Goal: Task Accomplishment & Management: Manage account settings

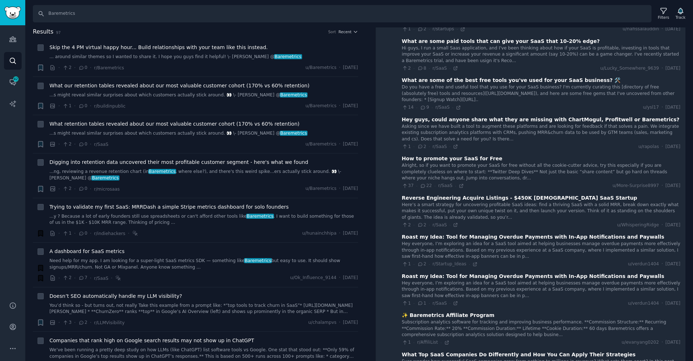
scroll to position [313, 0]
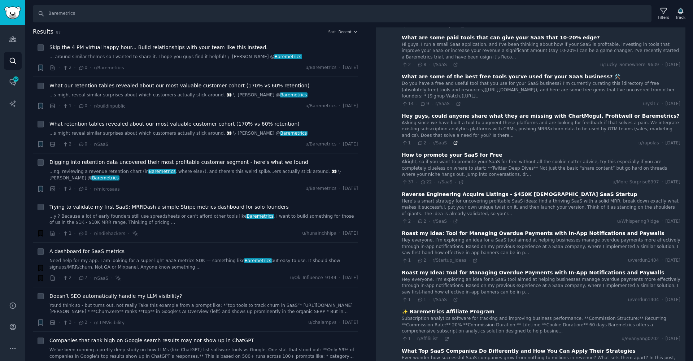
click at [455, 140] on icon at bounding box center [455, 142] width 5 height 5
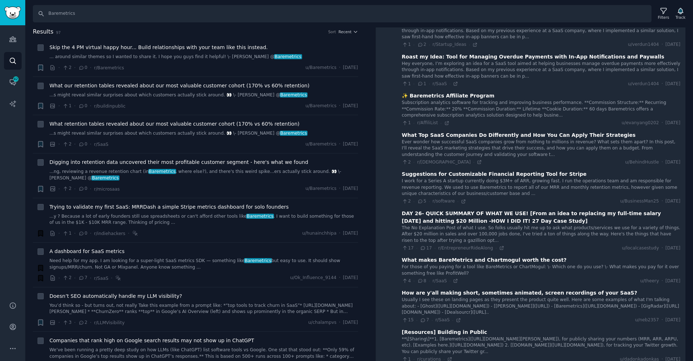
scroll to position [579, 0]
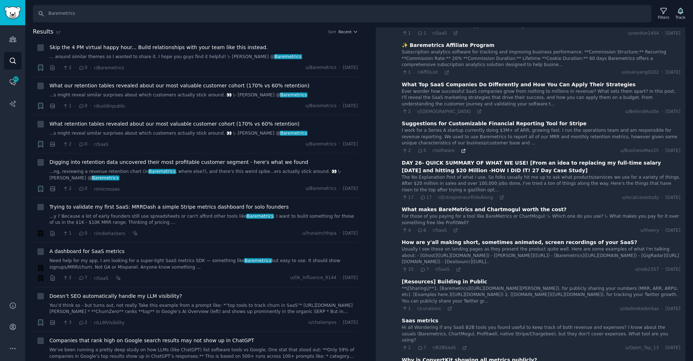
click at [463, 148] on icon at bounding box center [463, 150] width 5 height 5
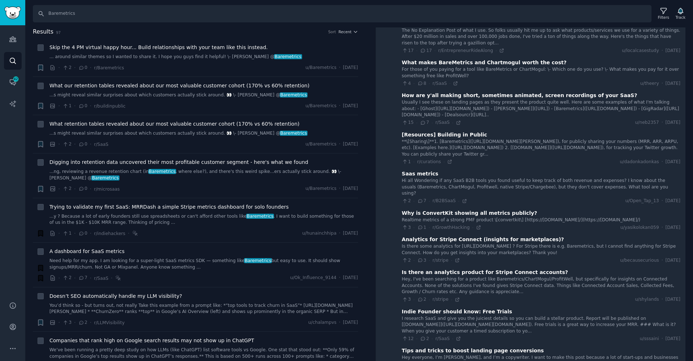
scroll to position [727, 0]
click at [462, 198] on icon at bounding box center [464, 200] width 5 height 5
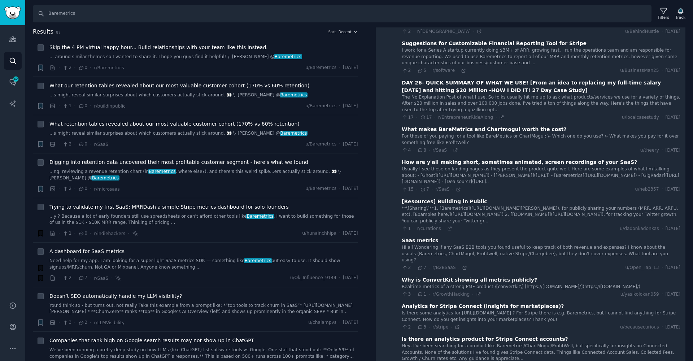
scroll to position [665, 0]
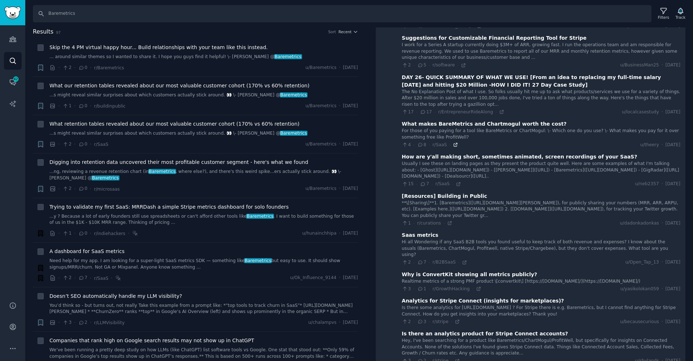
click at [455, 142] on icon at bounding box center [455, 144] width 5 height 5
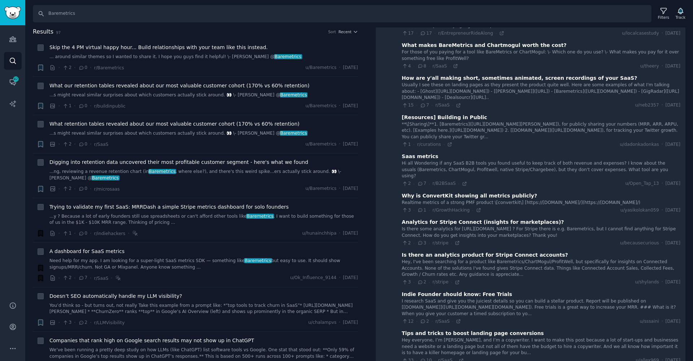
scroll to position [743, 0]
drag, startPoint x: 438, startPoint y: 143, endPoint x: 403, endPoint y: 142, distance: 35.0
click at [403, 153] on div "Saas metrics" at bounding box center [541, 157] width 279 height 8
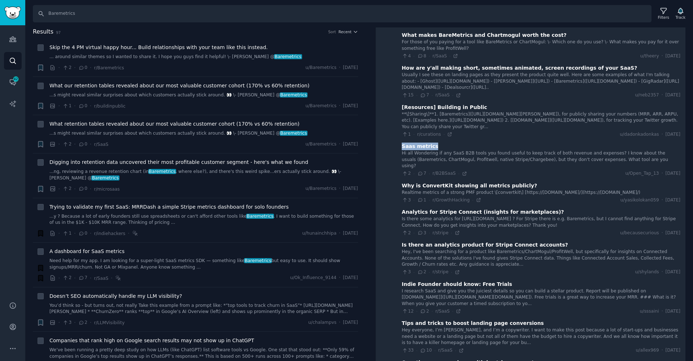
scroll to position [765, 0]
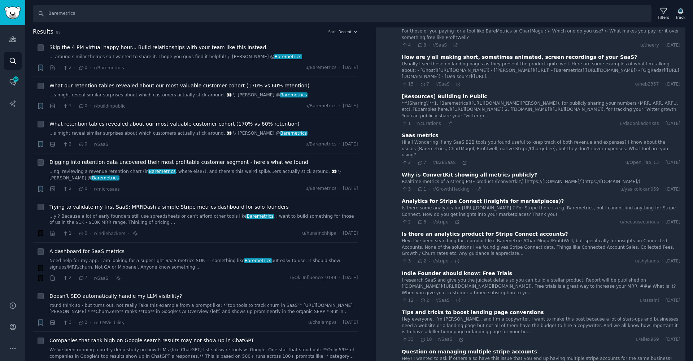
click at [463, 238] on div "Hey, I've been searching for a product like Baremetrics/ChartMogul/ProfitWell, …" at bounding box center [541, 247] width 279 height 19
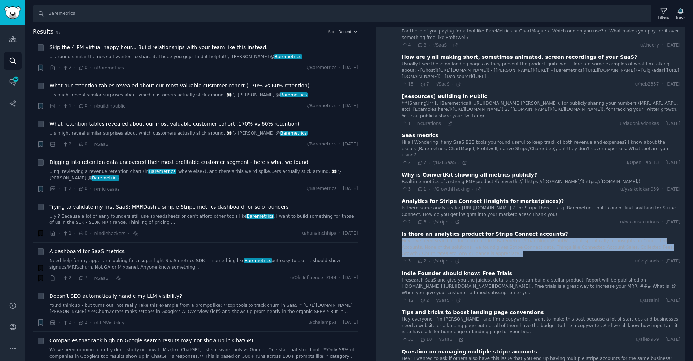
click at [463, 238] on div "Hey, I've been searching for a product like Baremetrics/ChartMogul/ProfitWell, …" at bounding box center [541, 247] width 279 height 19
click at [473, 238] on div "Hey, I've been searching for a product like Baremetrics/ChartMogul/ProfitWell, …" at bounding box center [541, 247] width 279 height 19
click at [463, 238] on div "Hey, I've been searching for a product like Baremetrics/ChartMogul/ProfitWell, …" at bounding box center [541, 247] width 279 height 19
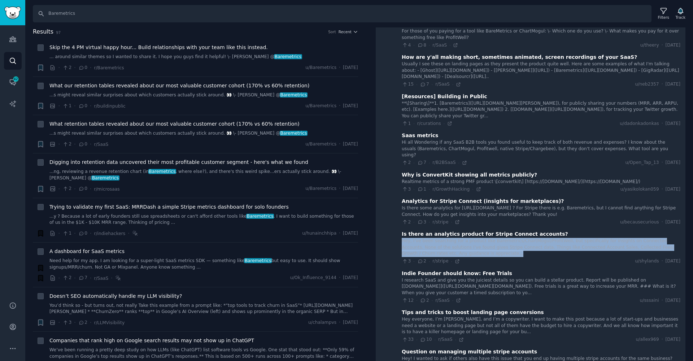
click at [463, 238] on div "Hey, I've been searching for a product like Baremetrics/ChartMogul/ProfitWell, …" at bounding box center [541, 247] width 279 height 19
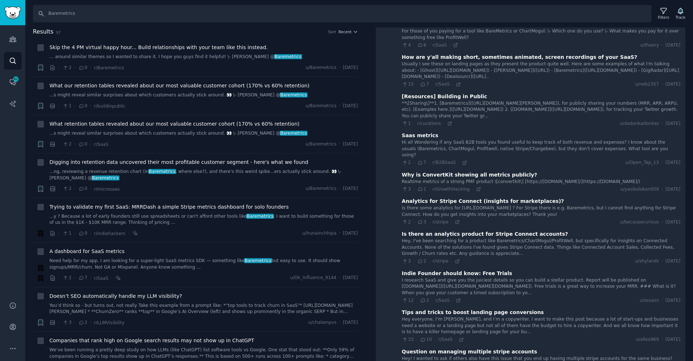
click at [516, 258] on div "3 · 2 · r/stripe · u/shylands · [DATE]" at bounding box center [541, 261] width 279 height 6
click at [455, 259] on icon at bounding box center [457, 261] width 5 height 5
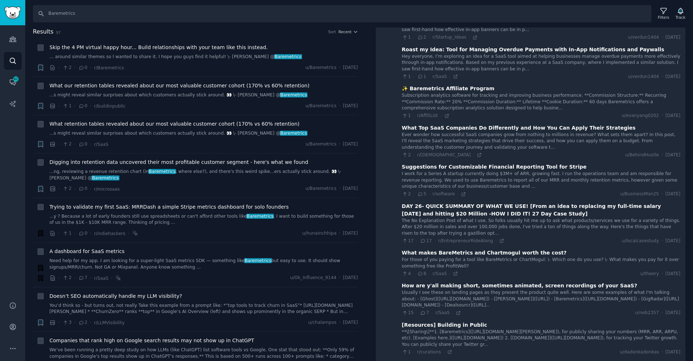
scroll to position [0, 0]
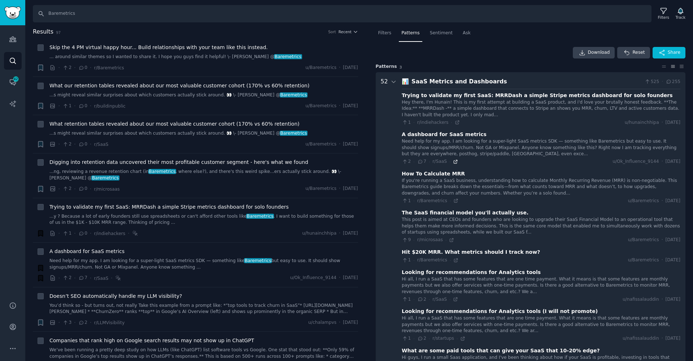
click at [454, 162] on icon at bounding box center [455, 161] width 3 height 3
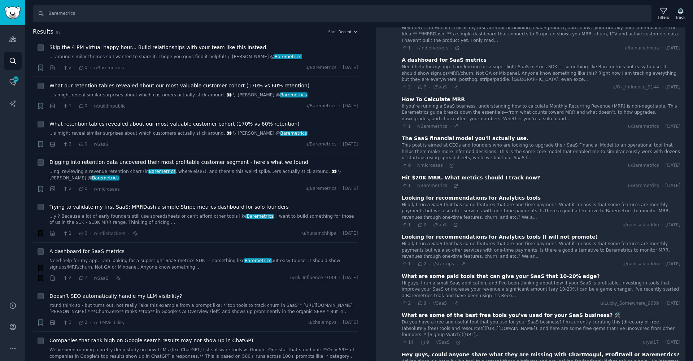
scroll to position [75, 0]
click at [457, 340] on icon at bounding box center [458, 341] width 3 height 3
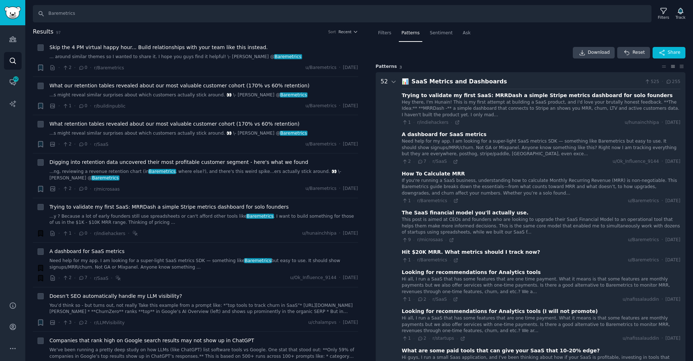
click at [431, 108] on div "Hey there, I'm Hunain! This is my first attempt at building a SaaS product, and…" at bounding box center [541, 108] width 279 height 19
click at [425, 97] on div "Trying to validate my first SaaS: MRRDash a simple Stripe metrics dashboard for…" at bounding box center [537, 96] width 271 height 8
click at [423, 96] on div "Trying to validate my first SaaS: MRRDash a simple Stripe metrics dashboard for…" at bounding box center [537, 96] width 271 height 8
click at [560, 113] on div "Hey there, I'm Hunain! This is my first attempt at building a SaaS product, and…" at bounding box center [541, 108] width 279 height 19
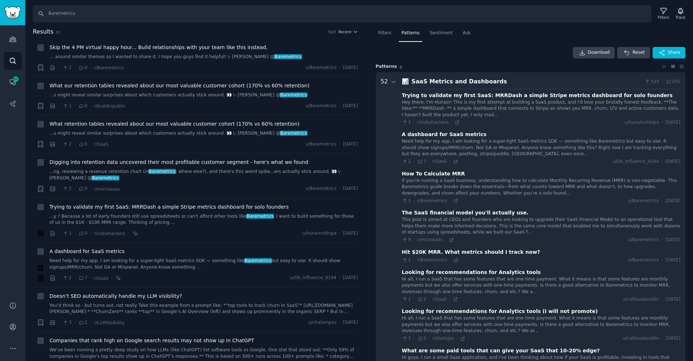
drag, startPoint x: 561, startPoint y: 112, endPoint x: 537, endPoint y: 105, distance: 25.0
click at [560, 112] on div "Hey there, I'm Hunain! This is my first attempt at building a SaaS product, and…" at bounding box center [541, 108] width 279 height 19
click at [499, 105] on div "Hey there, I'm Hunain! This is my first attempt at building a SaaS product, and…" at bounding box center [541, 108] width 279 height 19
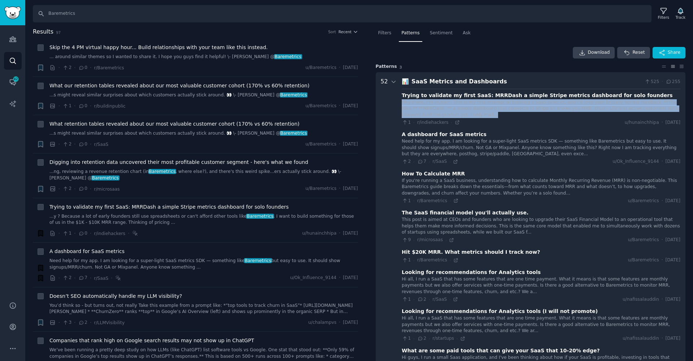
click at [499, 105] on div "Hey there, I'm Hunain! This is my first attempt at building a SaaS product, and…" at bounding box center [541, 108] width 279 height 19
click at [456, 121] on icon at bounding box center [457, 122] width 5 height 5
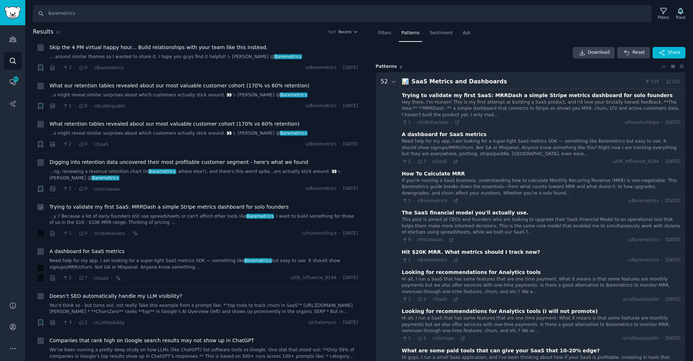
click at [38, 206] on icon at bounding box center [40, 207] width 5 height 5
checkbox input "true"
click at [69, 17] on input "Baremetrics" at bounding box center [342, 13] width 619 height 17
paste input "ChartMogul"
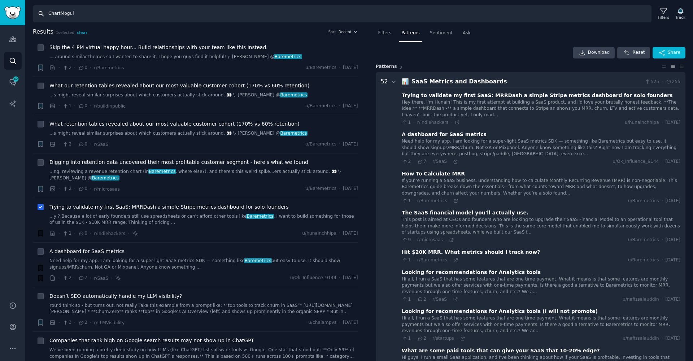
type input "ChartMogul"
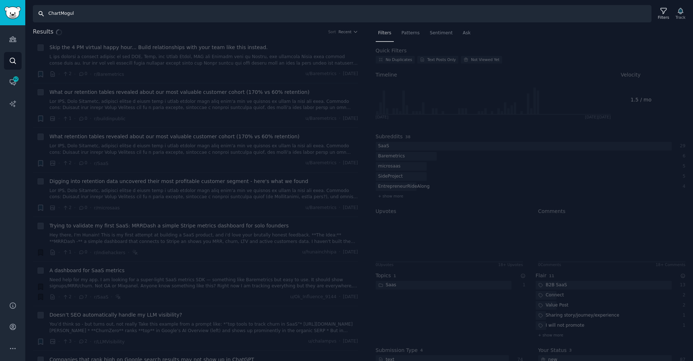
checkbox input "false"
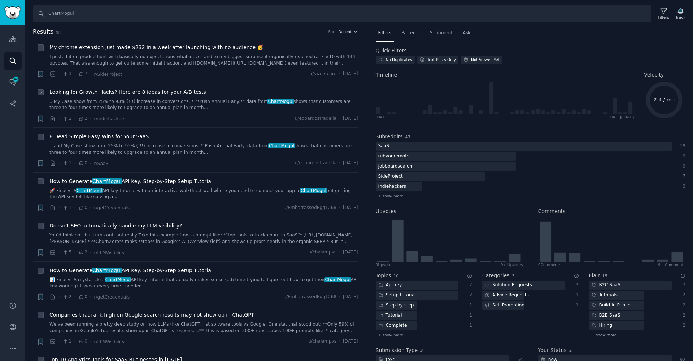
click at [178, 103] on link "...My Case show from 25% to 93% (!!!) increase in conversions. * **Push Annual …" at bounding box center [203, 105] width 309 height 13
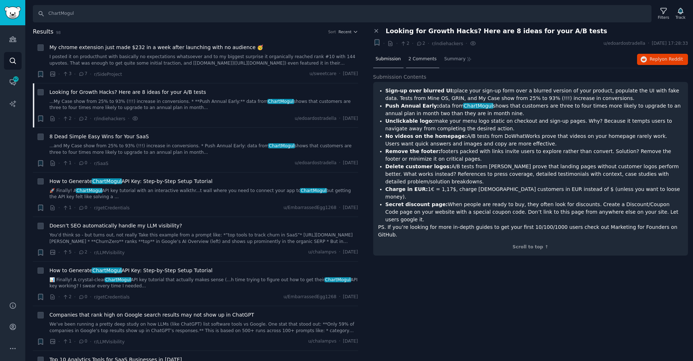
click at [426, 66] on div "2 Comments" at bounding box center [422, 59] width 33 height 17
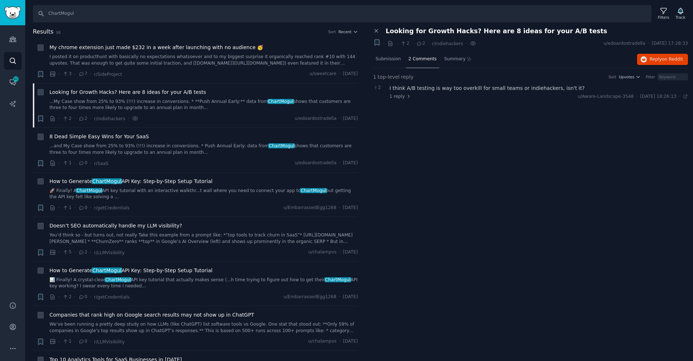
click at [376, 27] on div "Close panel" at bounding box center [377, 31] width 8 height 8
click at [377, 30] on icon at bounding box center [376, 31] width 6 height 6
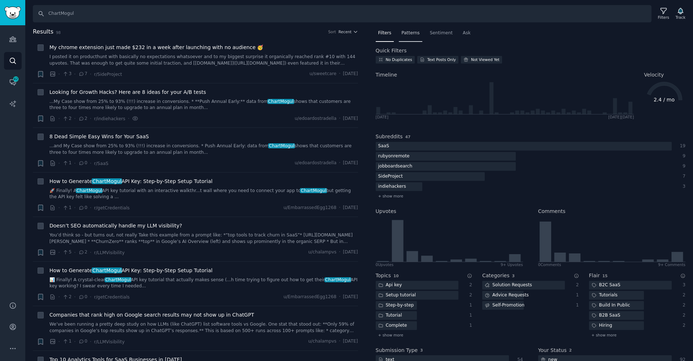
click at [421, 28] on div "Patterns" at bounding box center [410, 34] width 23 height 15
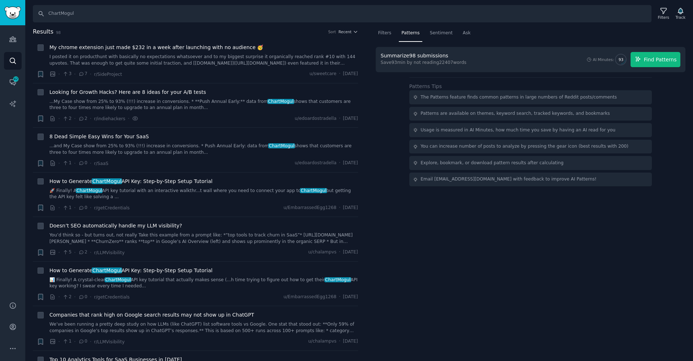
click at [656, 62] on span "Find Patterns" at bounding box center [660, 60] width 33 height 8
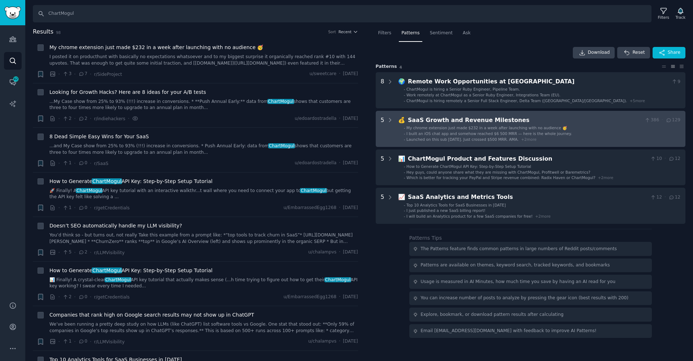
click at [489, 140] on span "Launched on this sub [DATE]. Just crossed $500 MRR. AMA." at bounding box center [462, 139] width 112 height 4
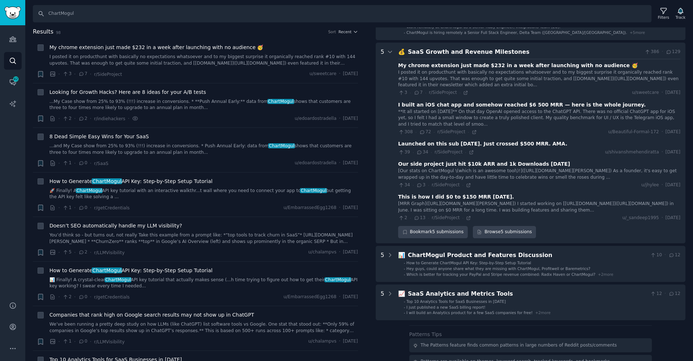
scroll to position [83, 0]
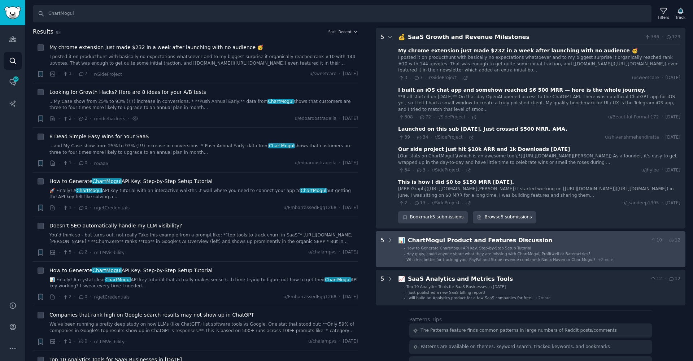
click at [475, 262] on ul "- How to Generate ChartMogul API Key: Step-by-Step Setup Tutorial - Hey guys, c…" at bounding box center [540, 253] width 282 height 17
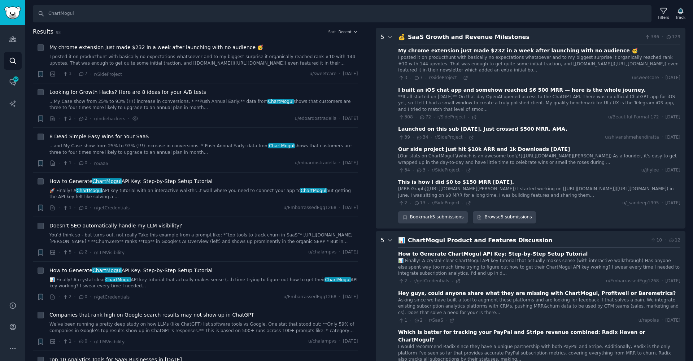
scroll to position [296, 0]
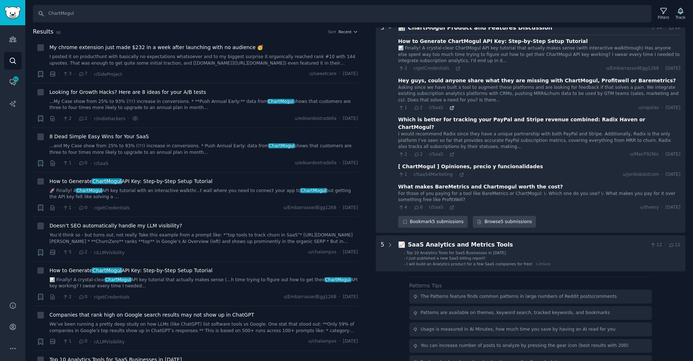
click at [452, 110] on icon at bounding box center [451, 107] width 5 height 5
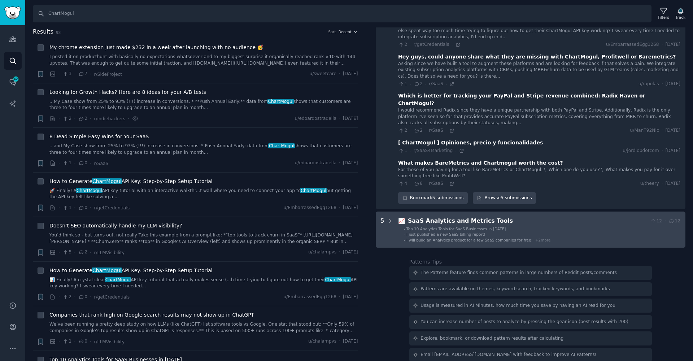
click at [429, 235] on div "I just published a new SaaS billing report!" at bounding box center [445, 234] width 79 height 5
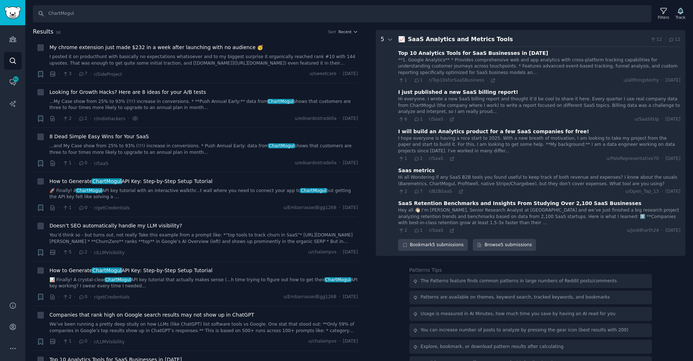
scroll to position [502, 0]
click at [451, 117] on icon at bounding box center [452, 118] width 3 height 3
click at [449, 227] on icon at bounding box center [451, 229] width 5 height 5
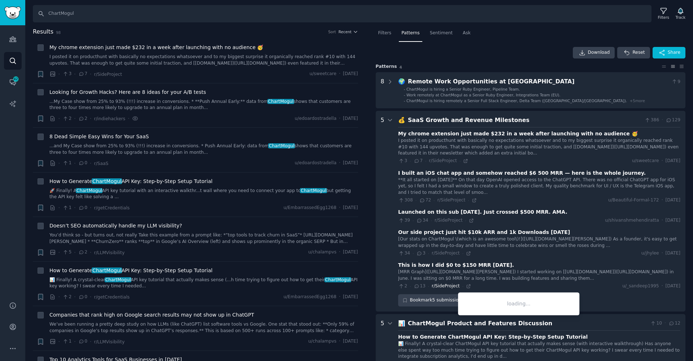
scroll to position [0, 0]
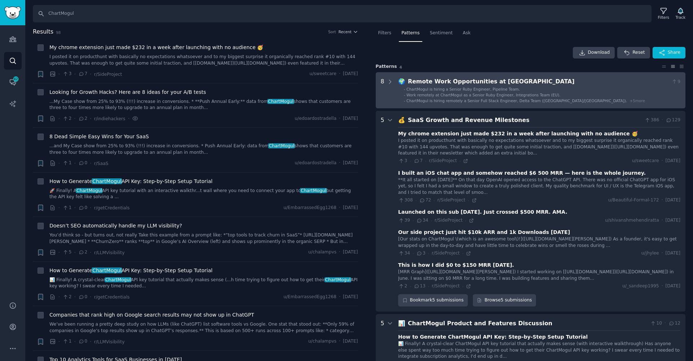
click at [455, 93] on span "Work remotely at ChartMogul as a Senior Ruby Engineer, Integrations Team (EU)." at bounding box center [483, 95] width 154 height 4
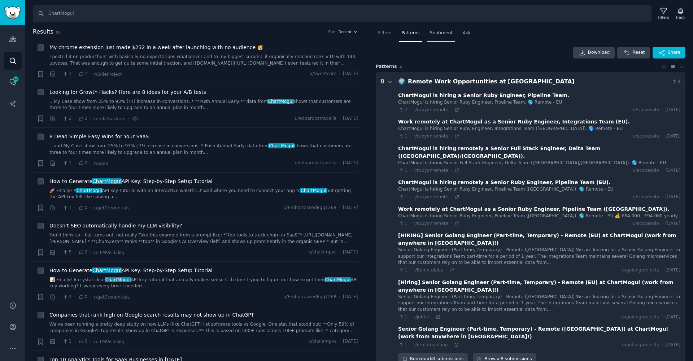
click at [437, 28] on div "Sentiment" at bounding box center [441, 34] width 28 height 15
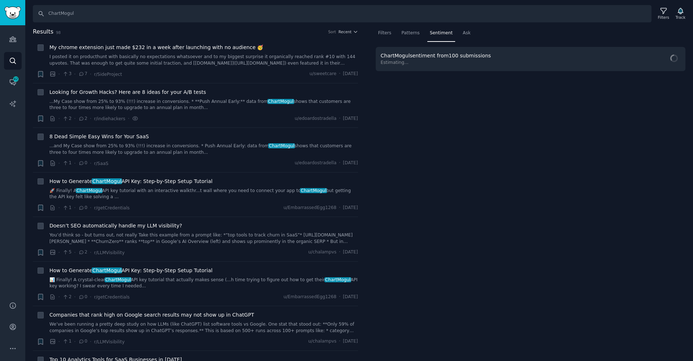
click at [395, 34] on nav "Filters Patterns Sentiment Ask" at bounding box center [531, 34] width 310 height 15
click at [376, 33] on div "Filters" at bounding box center [385, 34] width 18 height 15
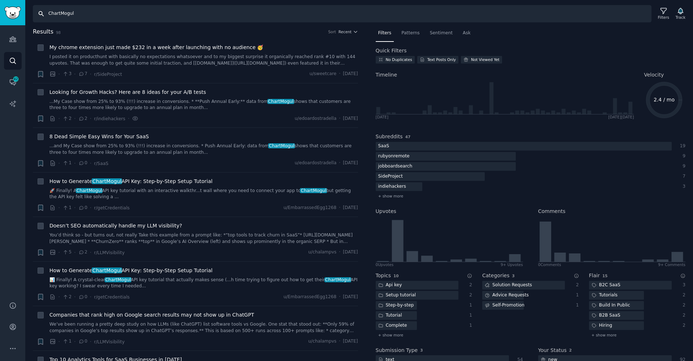
click at [166, 9] on input "ChartMogul" at bounding box center [342, 13] width 619 height 17
type input "b"
type input "p"
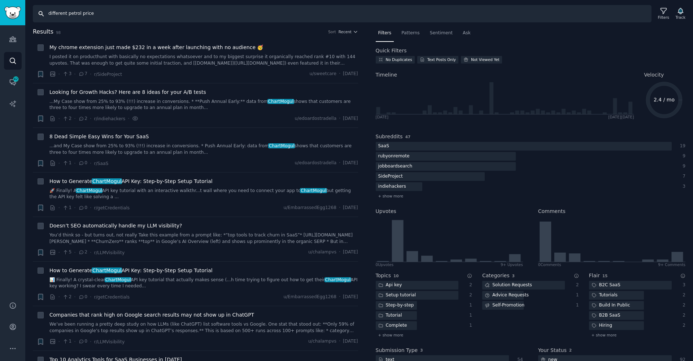
type input "different petrol price"
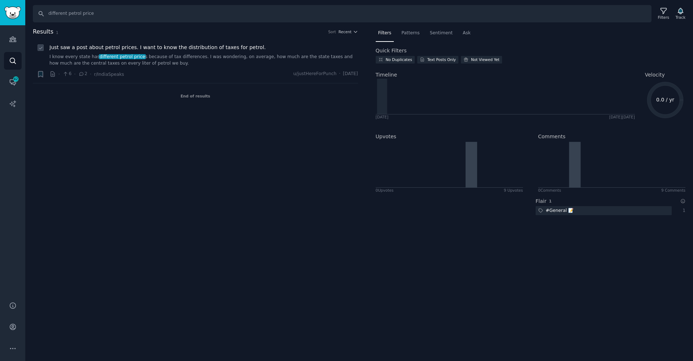
click at [197, 49] on span "Just saw a post about petrol prices. I want to know the distribution of taxes f…" at bounding box center [157, 48] width 216 height 8
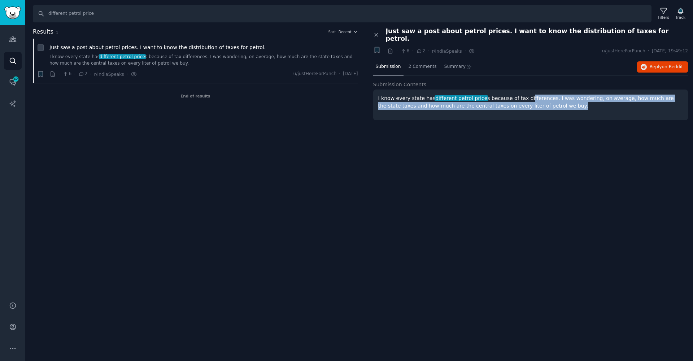
drag, startPoint x: 526, startPoint y: 94, endPoint x: 549, endPoint y: 106, distance: 26.3
click at [549, 106] on div "I know every state has different petrol price s because of tax differences. I w…" at bounding box center [530, 105] width 315 height 31
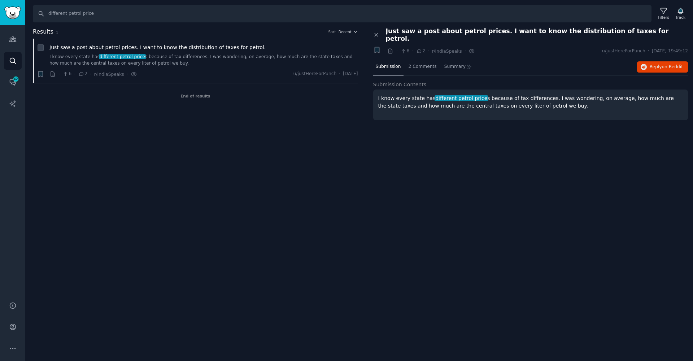
click at [564, 109] on div "I know every state has different petrol price s because of tax differences. I w…" at bounding box center [530, 105] width 315 height 31
click at [412, 64] on span "2 Comments" at bounding box center [423, 67] width 28 height 6
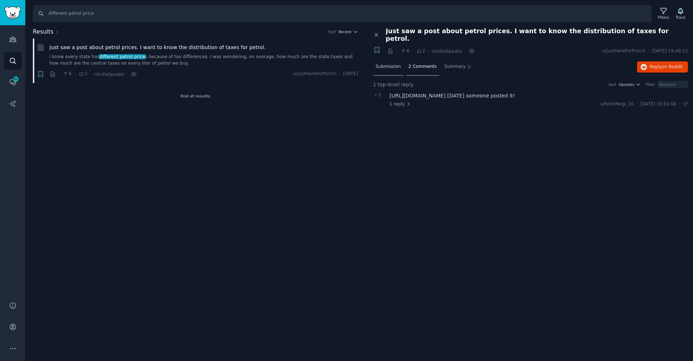
click at [393, 62] on div "Submission" at bounding box center [388, 66] width 30 height 17
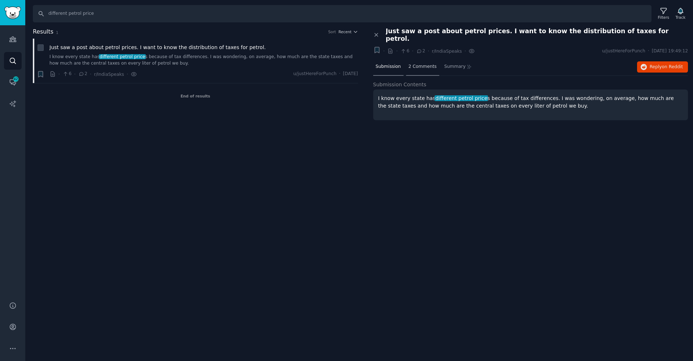
click at [430, 64] on span "2 Comments" at bounding box center [423, 67] width 28 height 6
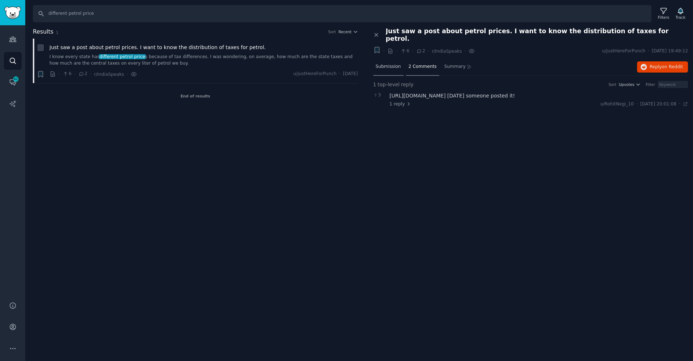
click at [395, 64] on span "Submission" at bounding box center [388, 67] width 25 height 6
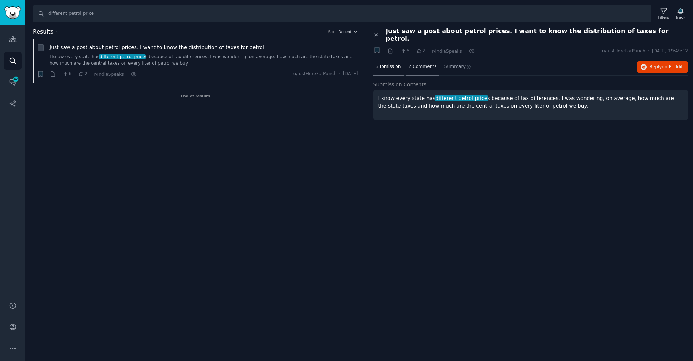
click at [424, 64] on span "2 Comments" at bounding box center [423, 67] width 28 height 6
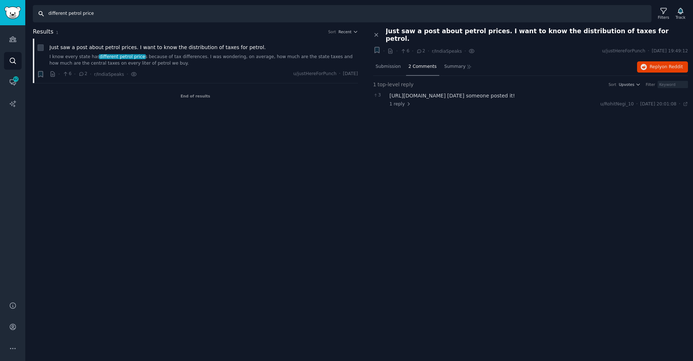
click at [73, 16] on input "different petrol price" at bounding box center [342, 13] width 619 height 17
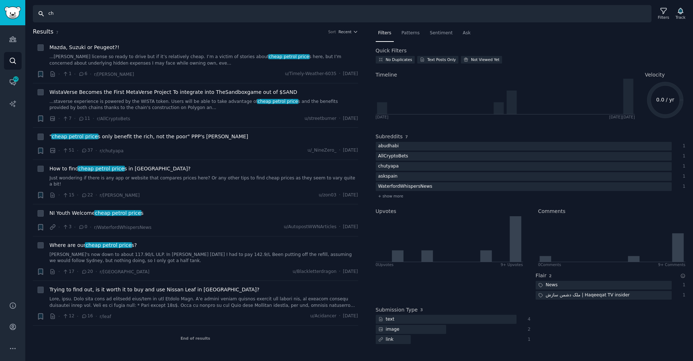
type input "c"
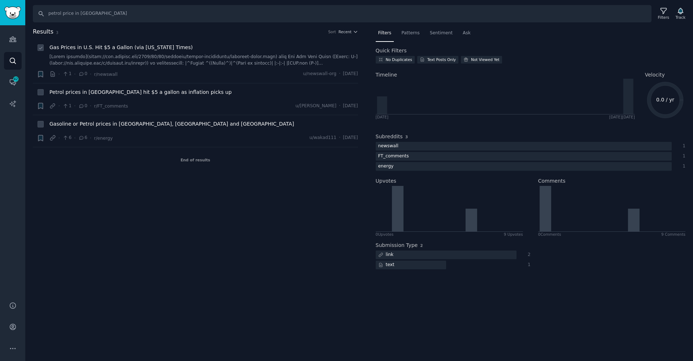
click at [125, 58] on link at bounding box center [203, 60] width 309 height 13
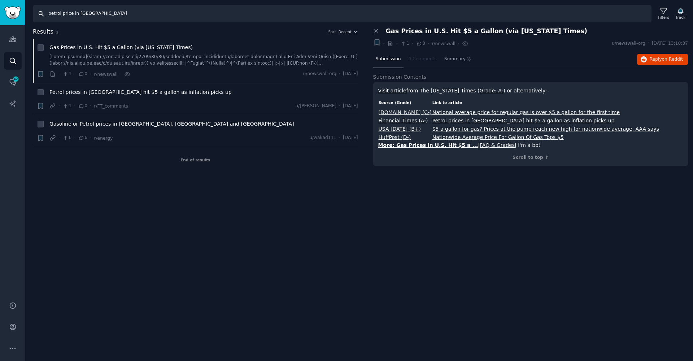
click at [52, 15] on input "petrol price in [GEOGRAPHIC_DATA]" at bounding box center [342, 13] width 619 height 17
type input "gasoline price in [GEOGRAPHIC_DATA]"
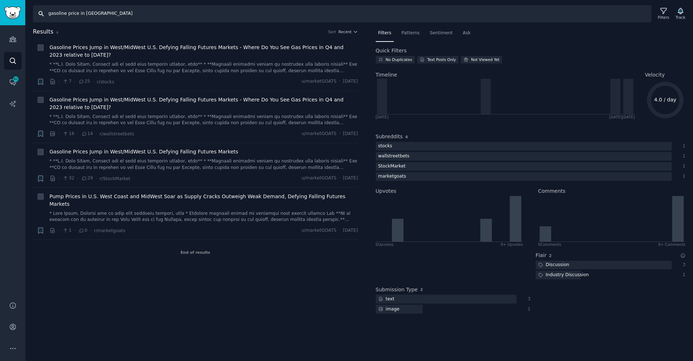
click at [65, 14] on input "gasoline price in [GEOGRAPHIC_DATA]" at bounding box center [342, 13] width 619 height 17
click at [14, 38] on icon "Sidebar" at bounding box center [13, 39] width 8 height 8
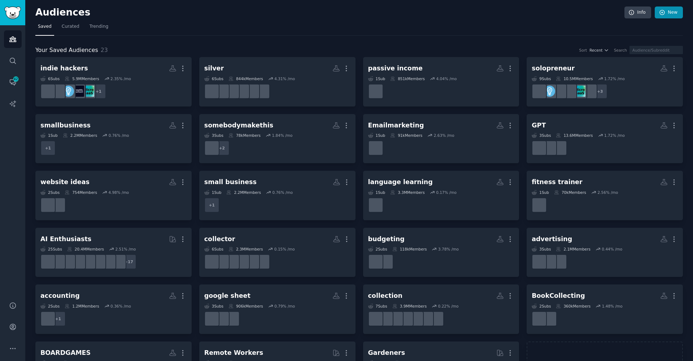
click at [672, 18] on link "New" at bounding box center [669, 12] width 28 height 12
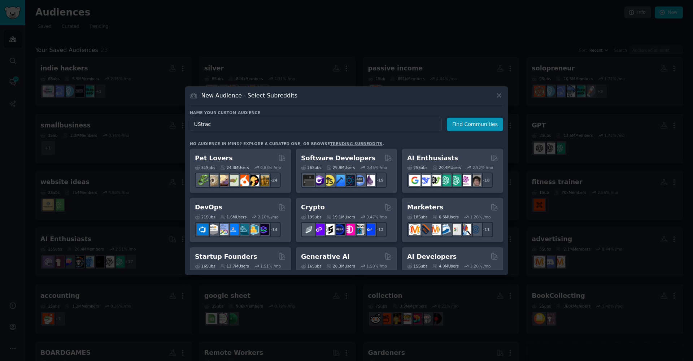
type input "UStrack"
click at [476, 124] on button "Find Communities" at bounding box center [475, 124] width 56 height 13
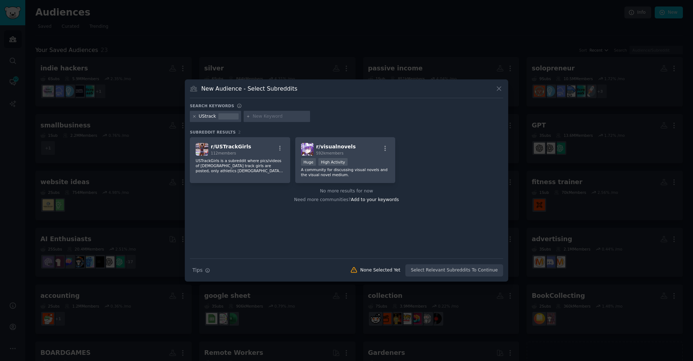
click at [194, 117] on icon at bounding box center [195, 117] width 2 height 2
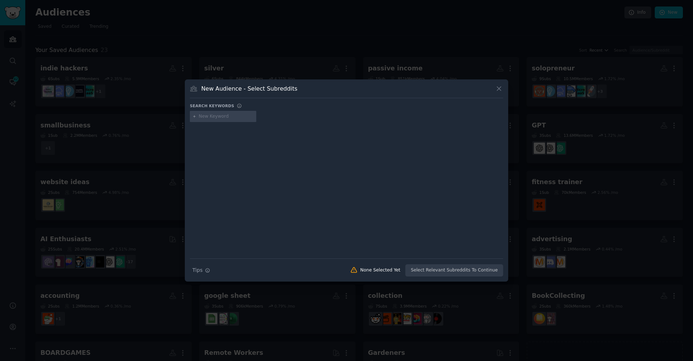
click at [211, 117] on input "text" at bounding box center [226, 116] width 55 height 6
type input "track logistics"
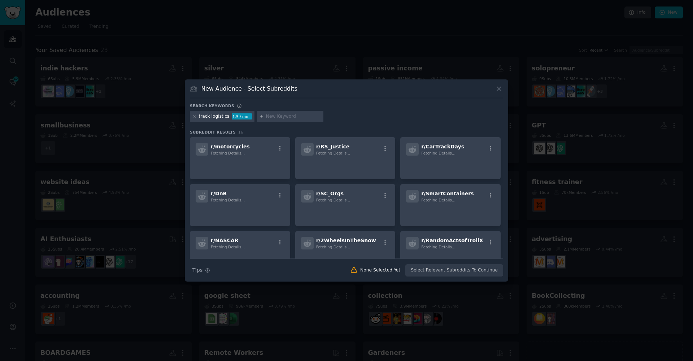
click at [322, 1] on div at bounding box center [346, 180] width 693 height 361
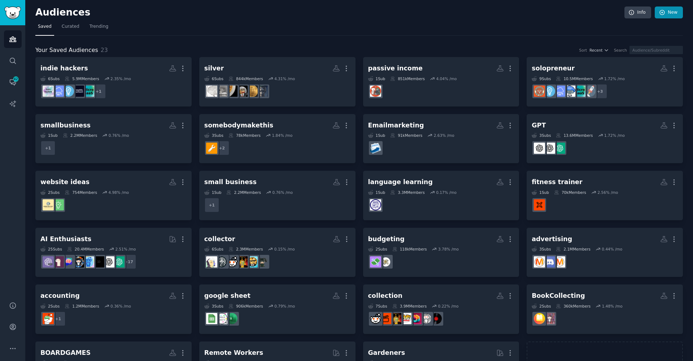
click at [675, 12] on link "New" at bounding box center [669, 12] width 28 height 12
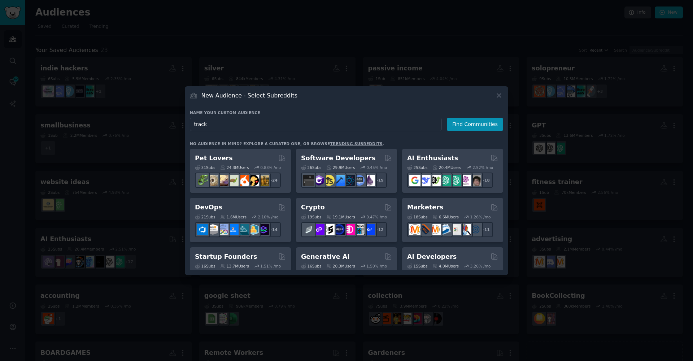
type input "tracks"
click at [476, 124] on button "Find Communities" at bounding box center [475, 124] width 56 height 13
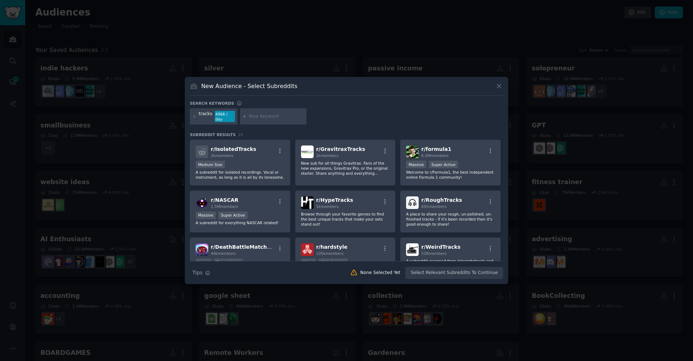
click at [193, 119] on div at bounding box center [194, 117] width 4 height 12
click at [193, 116] on icon at bounding box center [194, 116] width 4 height 4
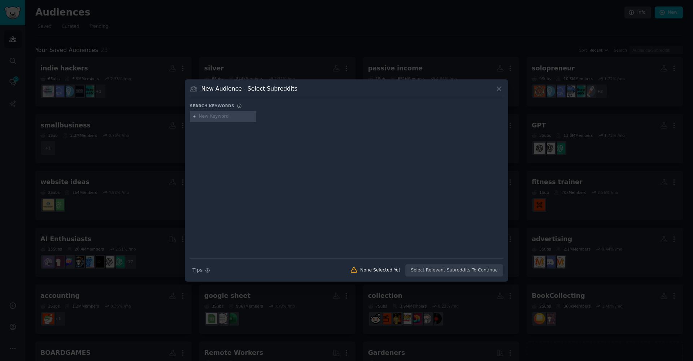
click at [221, 117] on input "text" at bounding box center [226, 116] width 55 height 6
paste input "[URL][DOMAIN_NAME]"
click at [228, 117] on input "[URL][DOMAIN_NAME]" at bounding box center [226, 116] width 55 height 6
drag, startPoint x: 229, startPoint y: 117, endPoint x: 161, endPoint y: 117, distance: 67.9
click at [161, 117] on div "​ New Audience - Select Subreddits Search keywords [URL][DOMAIN_NAME] Search Ti…" at bounding box center [347, 180] width 688 height 361
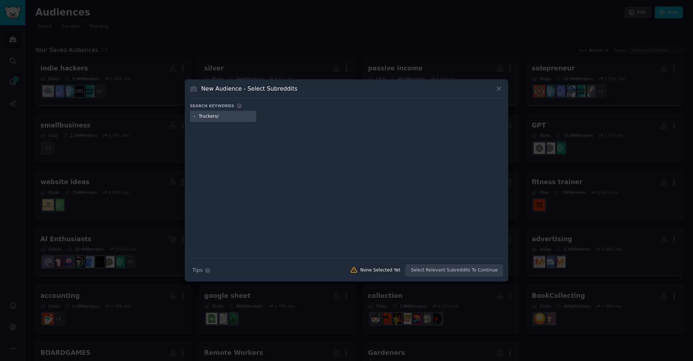
click at [224, 113] on div "Truckers/" at bounding box center [223, 117] width 66 height 12
click at [223, 118] on input "Truckers/" at bounding box center [226, 116] width 55 height 6
type input "Truckers"
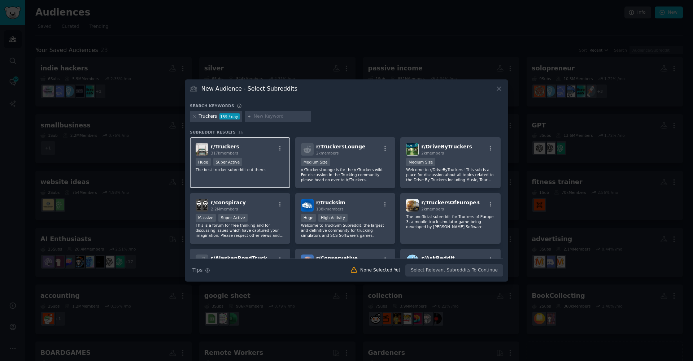
click at [257, 165] on div "Huge Super Active" at bounding box center [240, 162] width 89 height 9
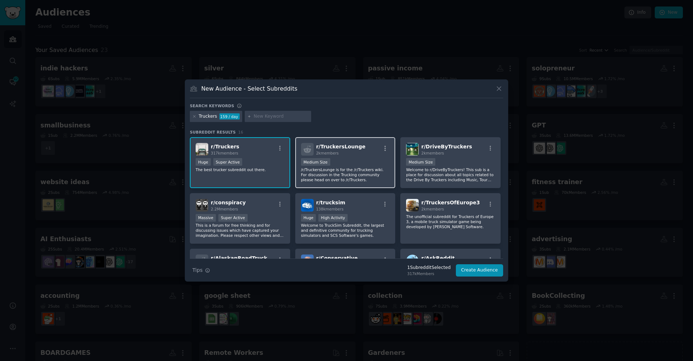
click at [352, 173] on p "/r/TruckersLounge is for the /r/Truckers wiki. For discussion in the Trucking c…" at bounding box center [345, 174] width 89 height 15
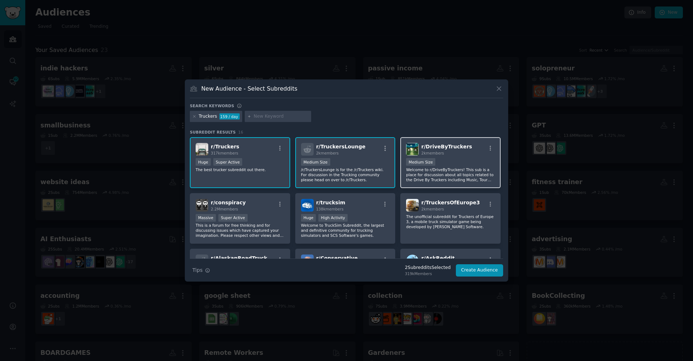
drag, startPoint x: 451, startPoint y: 177, endPoint x: 443, endPoint y: 176, distance: 7.6
click at [451, 177] on p "Welcome to r/DriveByTruckers! This sub is a place for discussion about all topi…" at bounding box center [450, 174] width 89 height 15
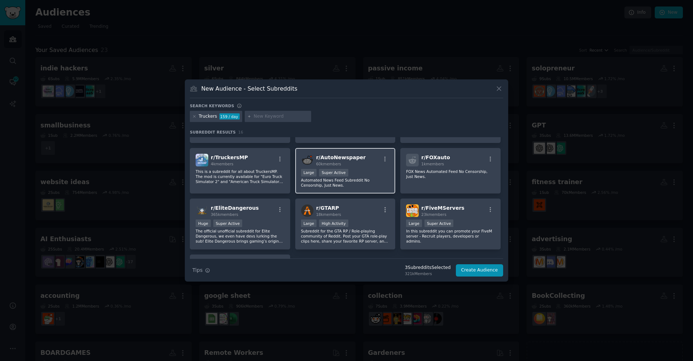
scroll to position [198, 0]
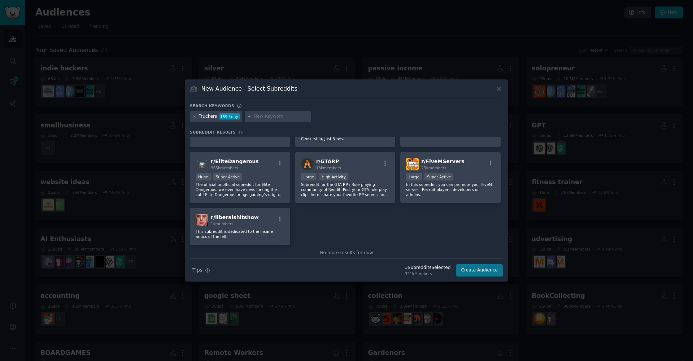
click at [479, 272] on button "Create Audience" at bounding box center [480, 270] width 48 height 12
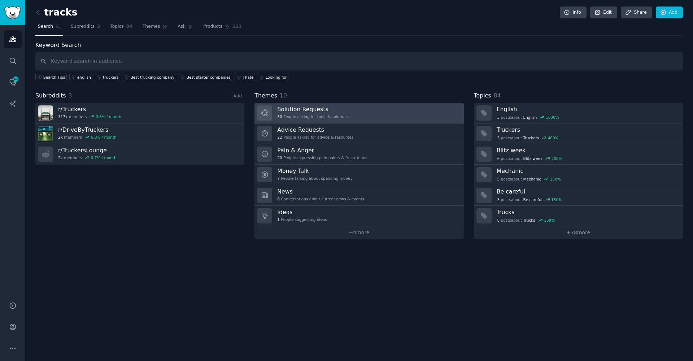
click at [303, 118] on div "30 People asking for tools & solutions" at bounding box center [312, 116] width 71 height 5
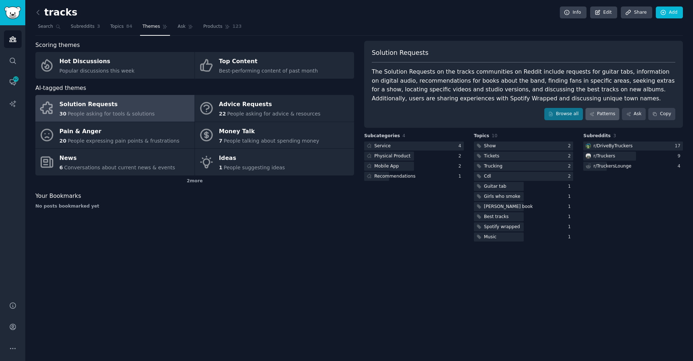
click at [602, 116] on link "Patterns" at bounding box center [603, 114] width 34 height 12
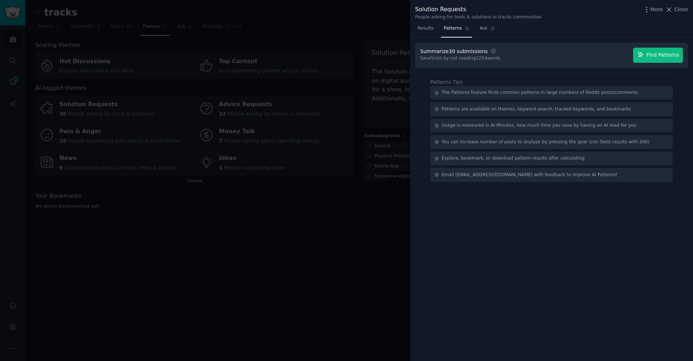
click at [670, 59] on button "Find Patterns" at bounding box center [658, 55] width 50 height 15
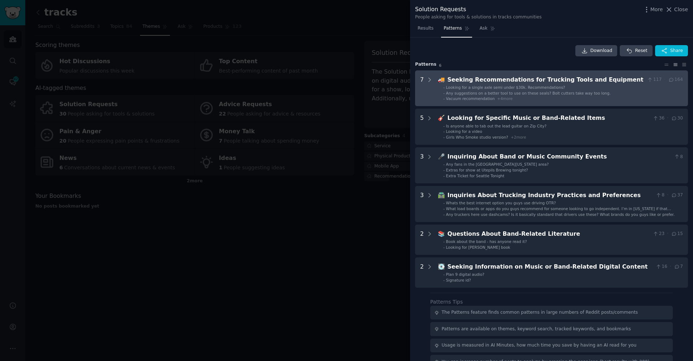
click at [564, 89] on li "- Looking for a single axle semi under $30k. Recommendations?" at bounding box center [563, 87] width 240 height 5
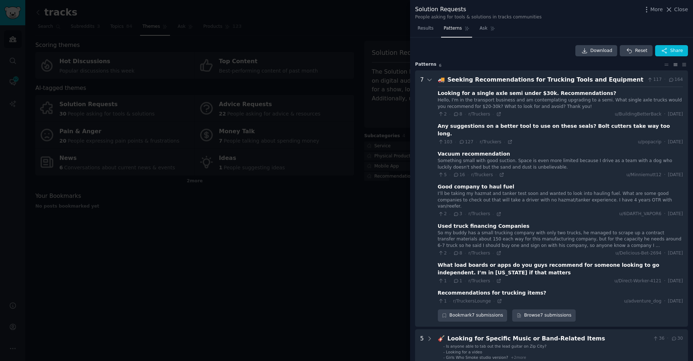
scroll to position [33, 0]
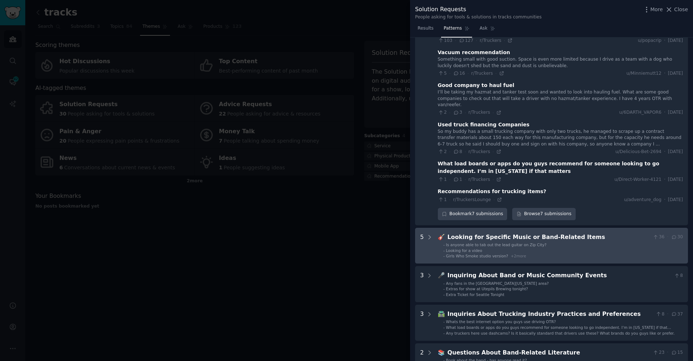
click at [543, 253] on li "- Girls Who Smoke studio version? + 2 more" at bounding box center [563, 255] width 240 height 5
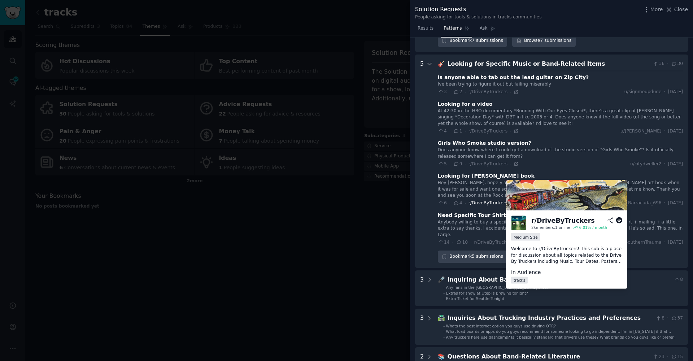
scroll to position [417, 0]
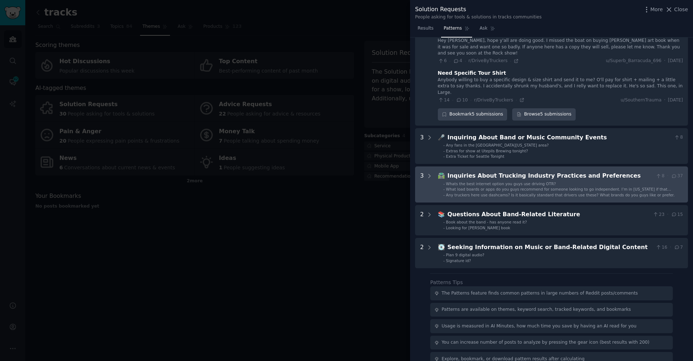
click at [487, 181] on ul "- Whats the best internet option you guys use driving OTR? - What load boards o…" at bounding box center [560, 189] width 245 height 17
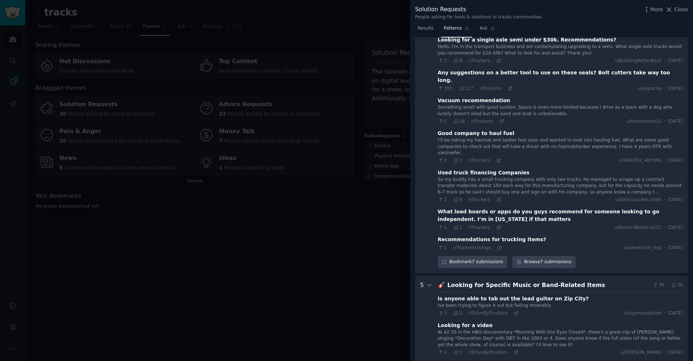
scroll to position [0, 0]
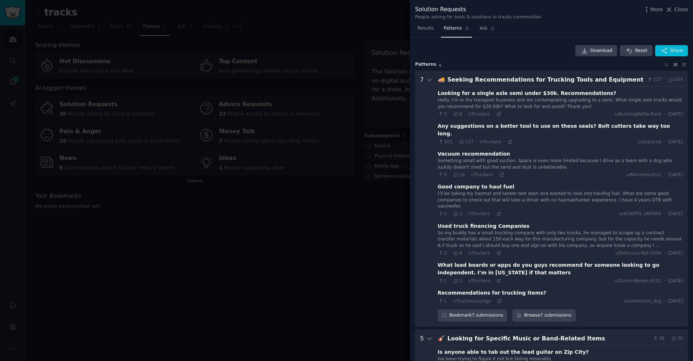
click at [296, 252] on div at bounding box center [346, 180] width 693 height 361
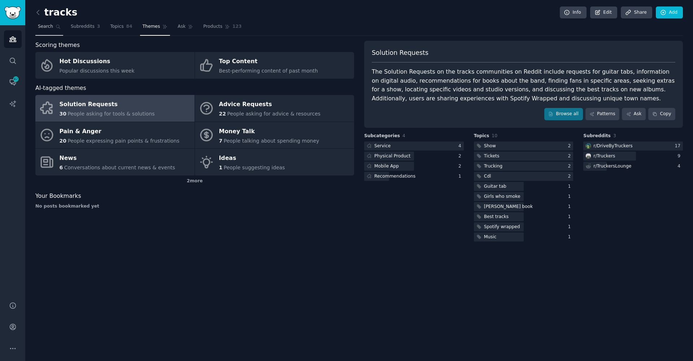
click at [44, 27] on span "Search" at bounding box center [45, 26] width 15 height 6
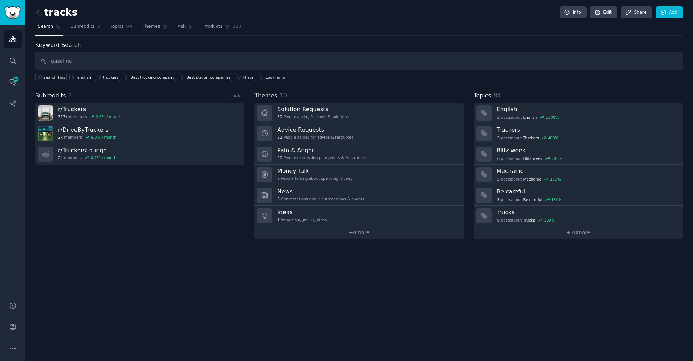
type input "gasoline"
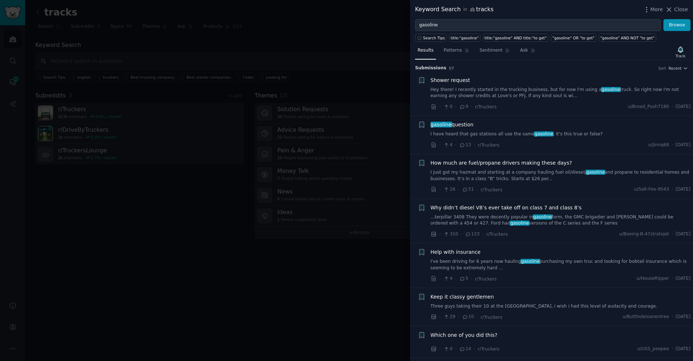
click at [523, 134] on link "I have heard that gas stations all use the same gasoline . It's this true or fa…" at bounding box center [561, 134] width 260 height 6
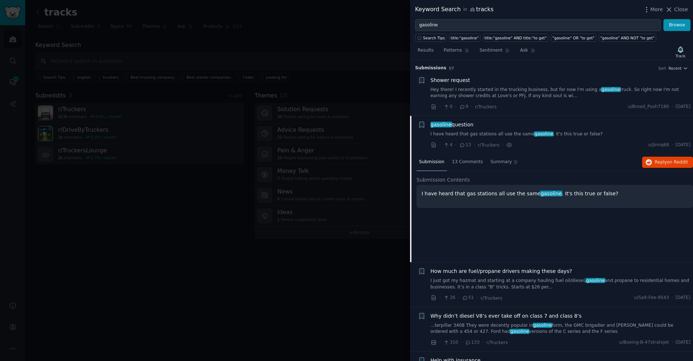
scroll to position [56, 0]
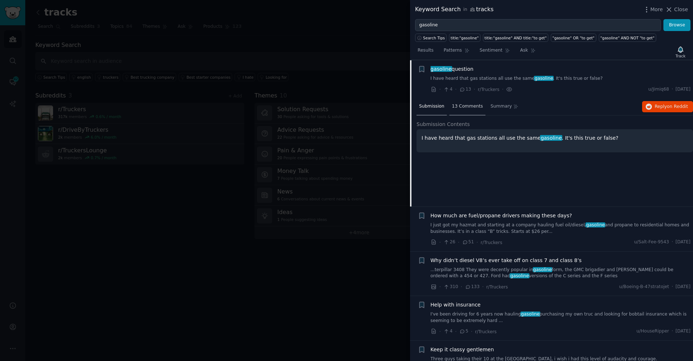
click at [469, 109] on div "13 Comments" at bounding box center [467, 106] width 36 height 17
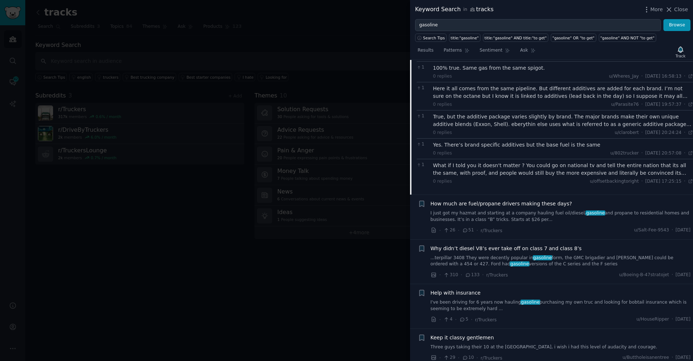
scroll to position [257, 0]
click at [504, 218] on link "I just got my hazmat and starting at a company hauling fuel oil/diesel/ gasolin…" at bounding box center [561, 216] width 260 height 13
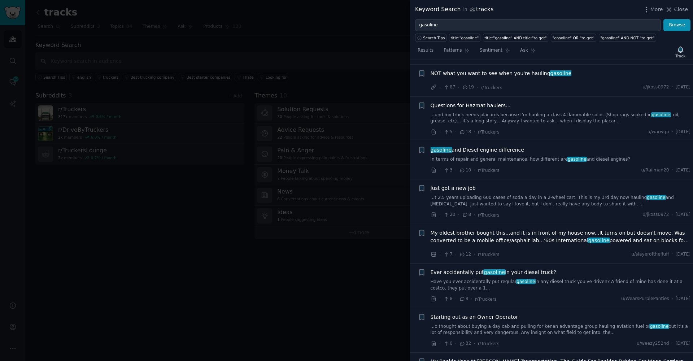
scroll to position [2208, 0]
click at [381, 299] on div at bounding box center [346, 180] width 693 height 361
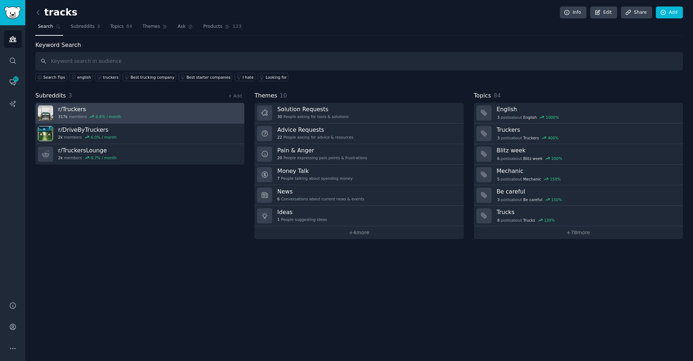
click at [73, 108] on h3 "r/ Truckers" at bounding box center [89, 109] width 63 height 8
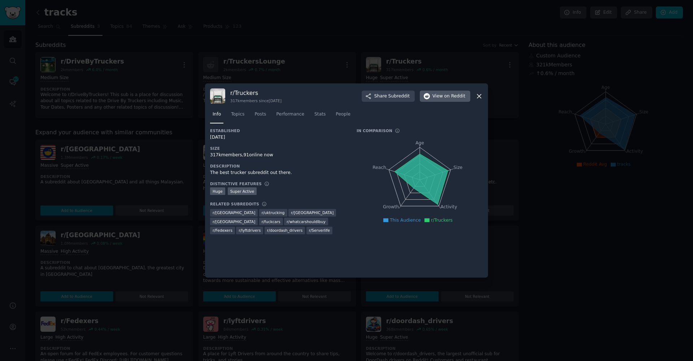
click at [441, 96] on span "View on Reddit" at bounding box center [448, 96] width 33 height 6
click at [187, 63] on div at bounding box center [346, 180] width 693 height 361
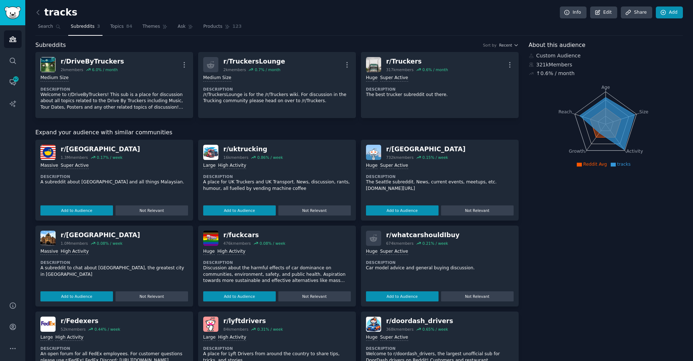
click at [666, 15] on link "Add" at bounding box center [669, 12] width 27 height 12
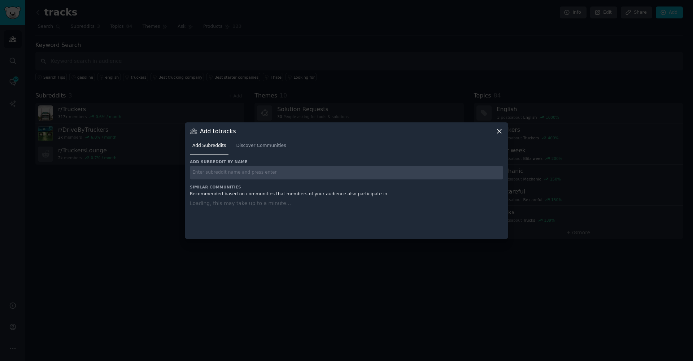
click at [290, 174] on div "Add subreddit by name Similar Communities Recommended based on communities that…" at bounding box center [346, 194] width 313 height 71
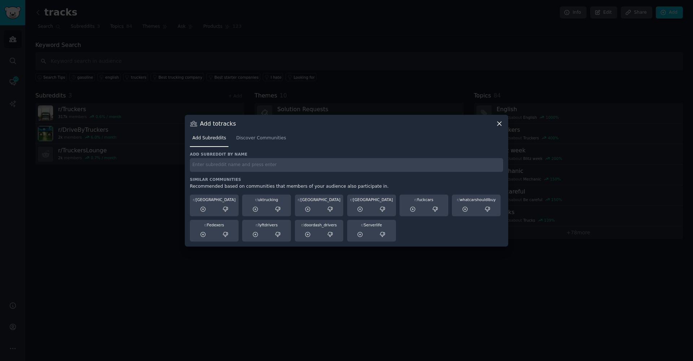
click at [269, 165] on input "text" at bounding box center [346, 165] width 313 height 14
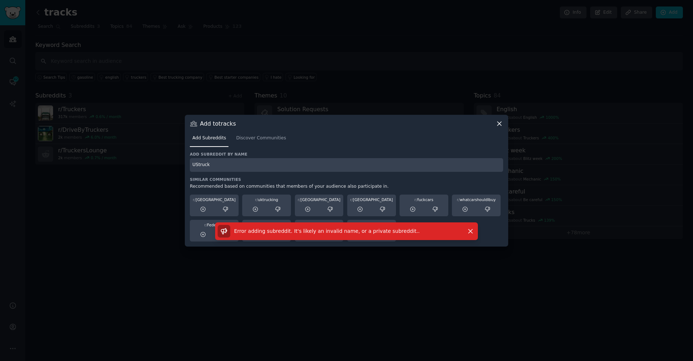
click at [196, 163] on input "UStruck" at bounding box center [346, 165] width 313 height 14
click at [199, 164] on input "UStruck" at bounding box center [346, 165] width 313 height 14
type input "US truck"
click at [202, 164] on input "US truck" at bounding box center [346, 165] width 313 height 14
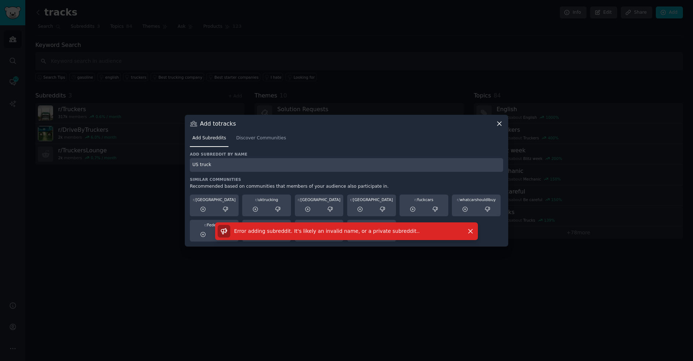
click at [202, 164] on input "US truck" at bounding box center [346, 165] width 313 height 14
click at [263, 132] on div "Add Subreddits Discover Communities" at bounding box center [346, 139] width 313 height 25
click at [260, 137] on span "Discover Communities" at bounding box center [261, 138] width 50 height 6
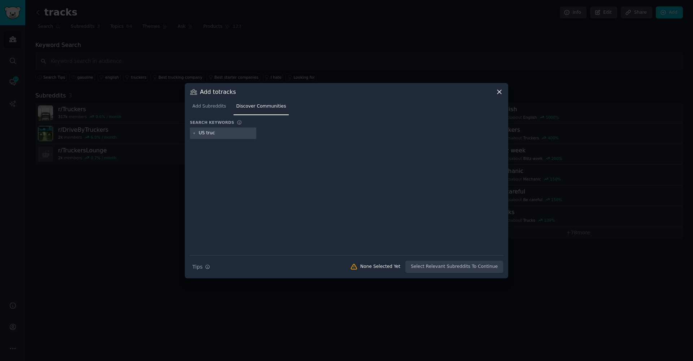
type input "US truck"
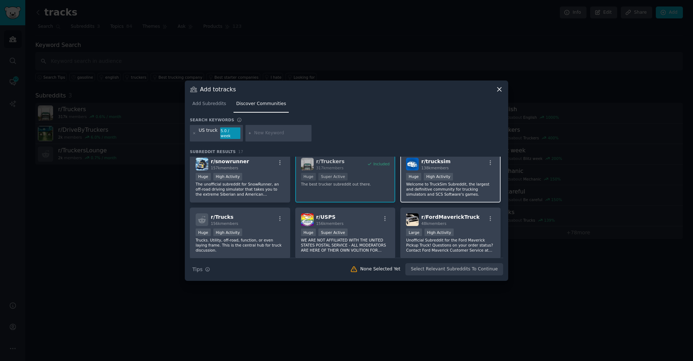
scroll to position [13, 0]
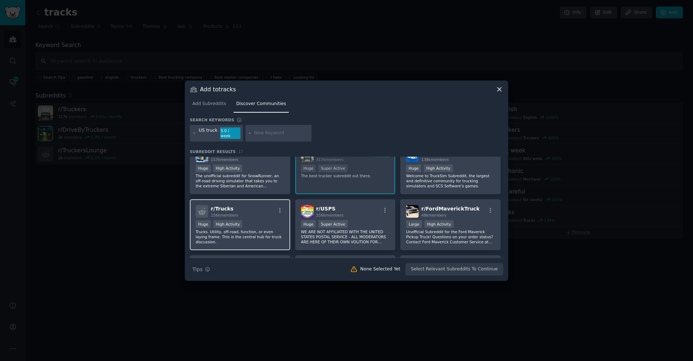
click at [272, 223] on div "Huge High Activity" at bounding box center [240, 224] width 89 height 9
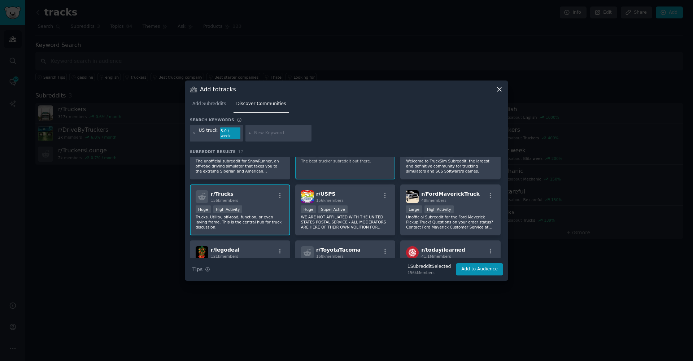
scroll to position [166, 0]
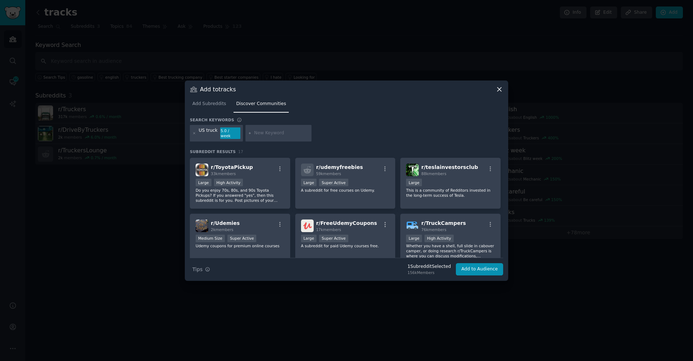
click at [450, 53] on div at bounding box center [346, 180] width 693 height 361
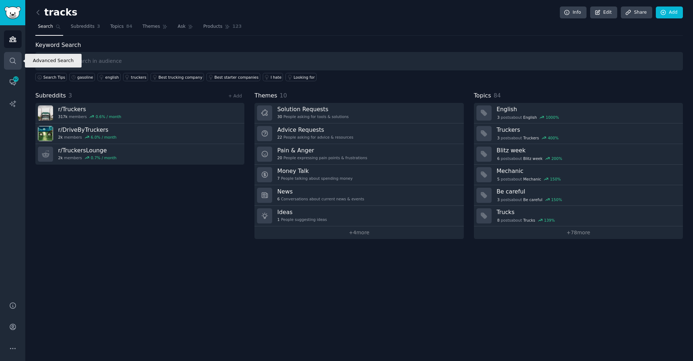
click at [16, 62] on icon "Sidebar" at bounding box center [13, 61] width 8 height 8
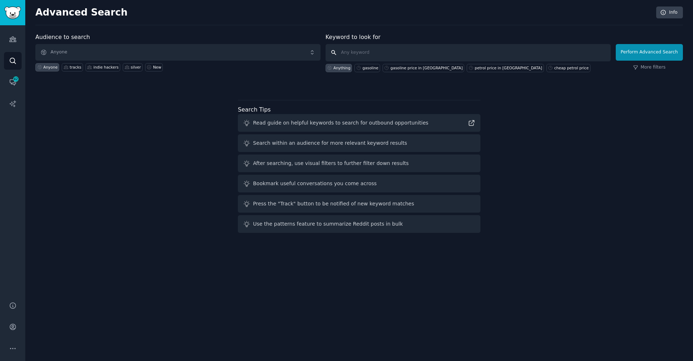
click at [526, 49] on input "text" at bounding box center [468, 52] width 285 height 17
type input "Waitlist"
click at [651, 52] on button "Perform Advanced Search" at bounding box center [649, 52] width 67 height 17
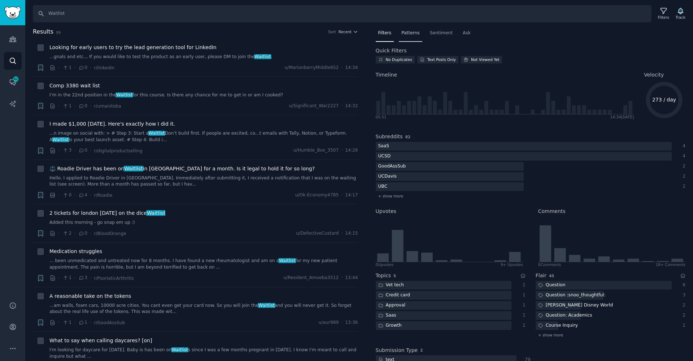
click at [413, 40] on div "Patterns" at bounding box center [410, 34] width 23 height 15
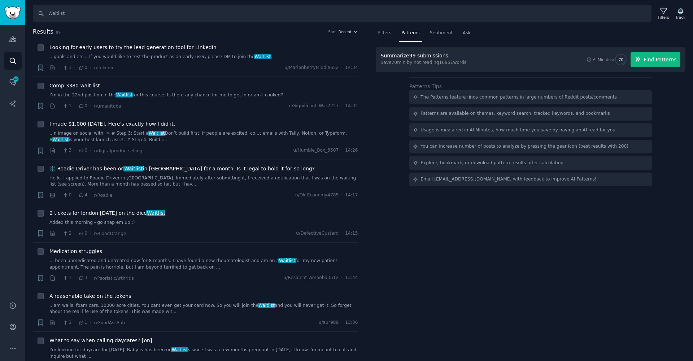
click at [656, 64] on button "Find Patterns" at bounding box center [656, 59] width 50 height 15
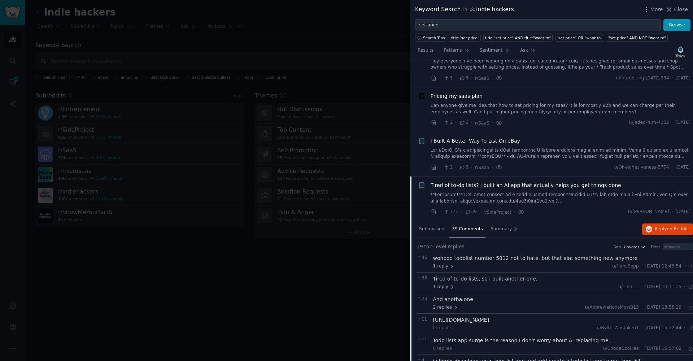
scroll to position [32, 0]
